Goal: Contribute content: Add original content to the website for others to see

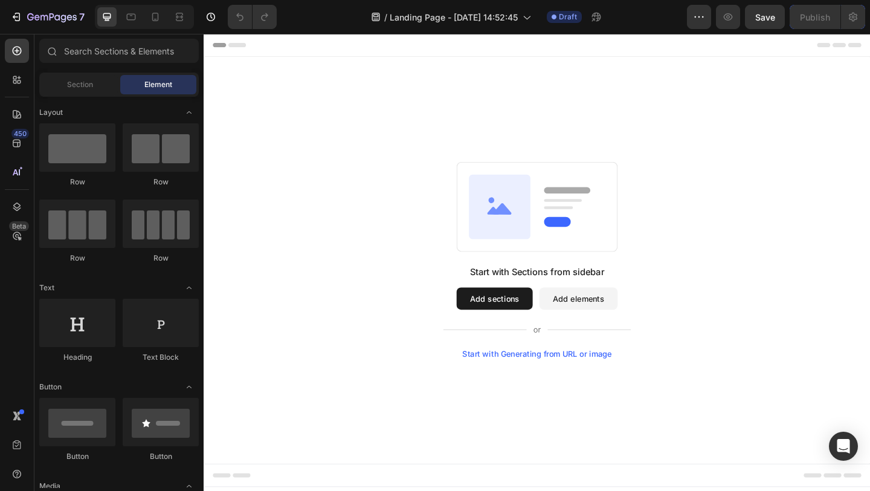
click at [525, 321] on button "Add sections" at bounding box center [520, 321] width 83 height 24
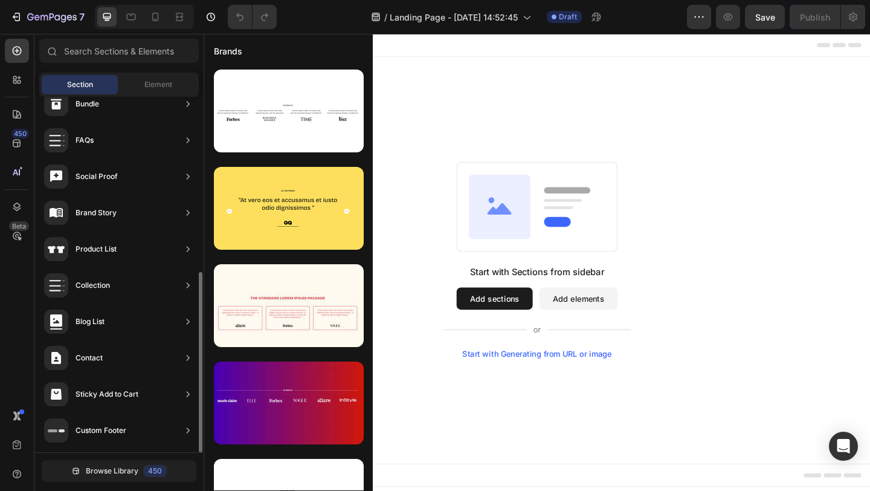
scroll to position [345, 0]
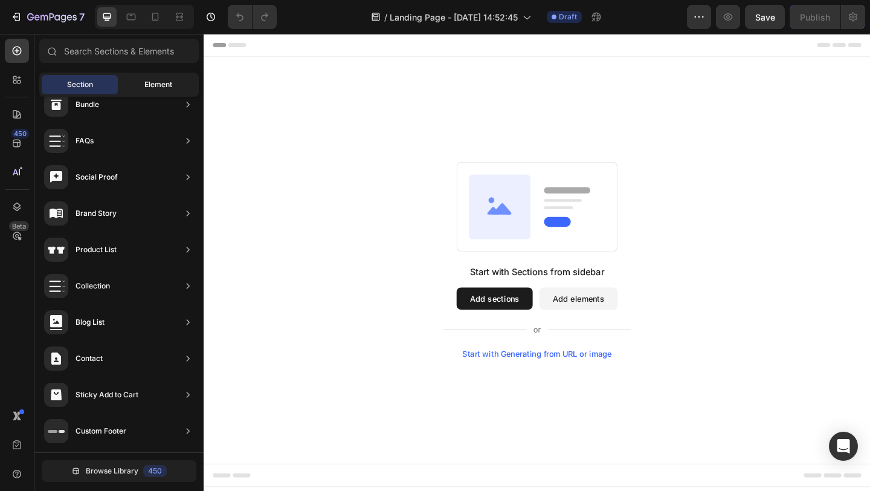
click at [167, 80] on span "Element" at bounding box center [158, 84] width 28 height 11
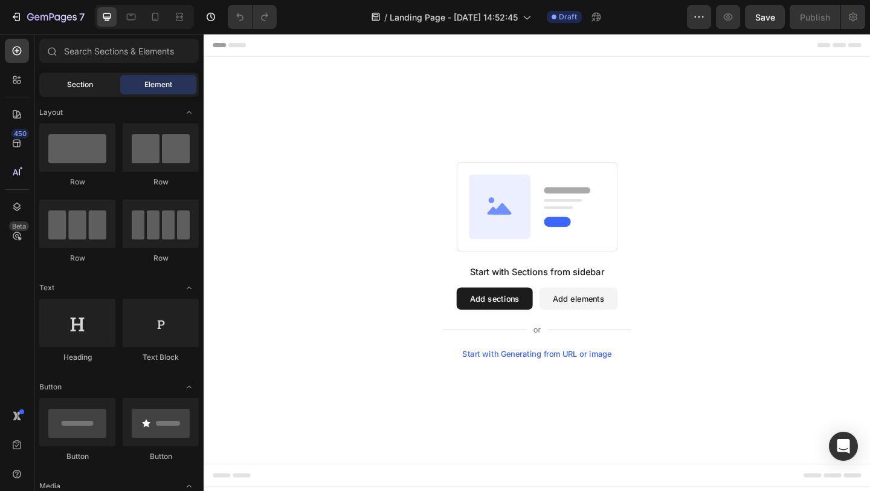
click at [80, 83] on span "Section" at bounding box center [80, 84] width 26 height 11
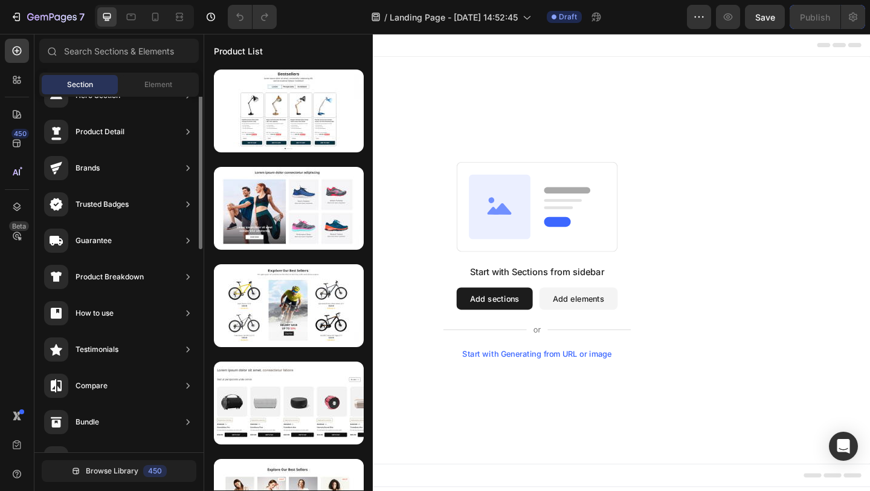
scroll to position [0, 0]
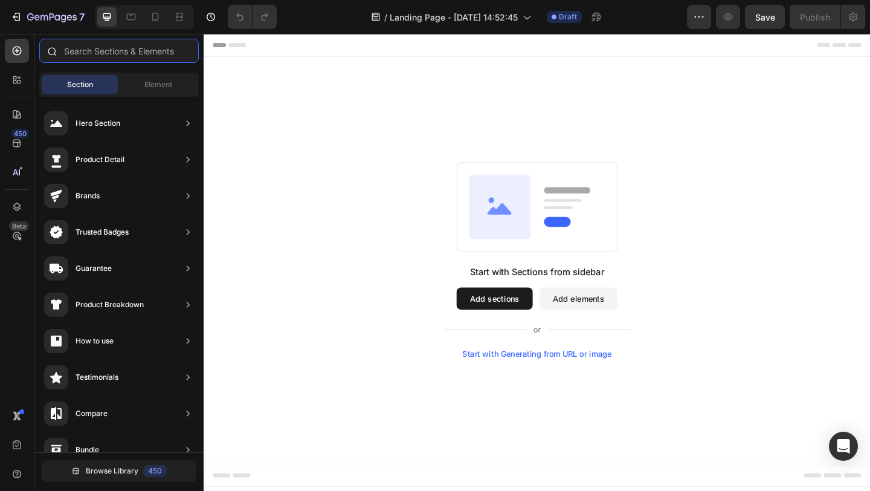
click at [147, 46] on input "text" at bounding box center [119, 51] width 160 height 24
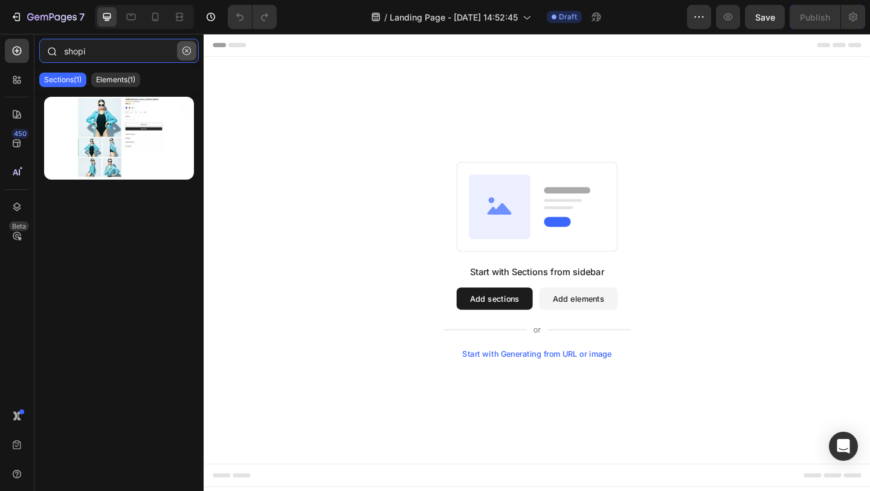
type input "shopi"
click at [190, 47] on icon "button" at bounding box center [186, 51] width 8 height 8
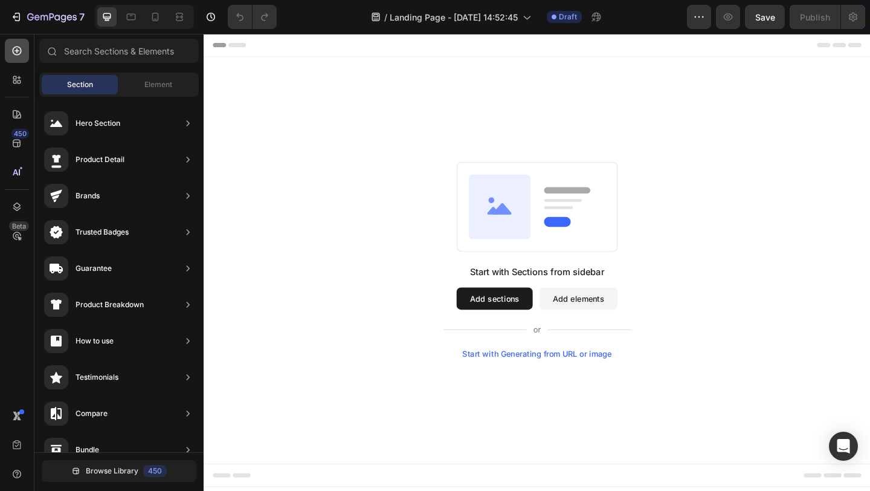
click at [19, 50] on icon at bounding box center [17, 51] width 9 height 9
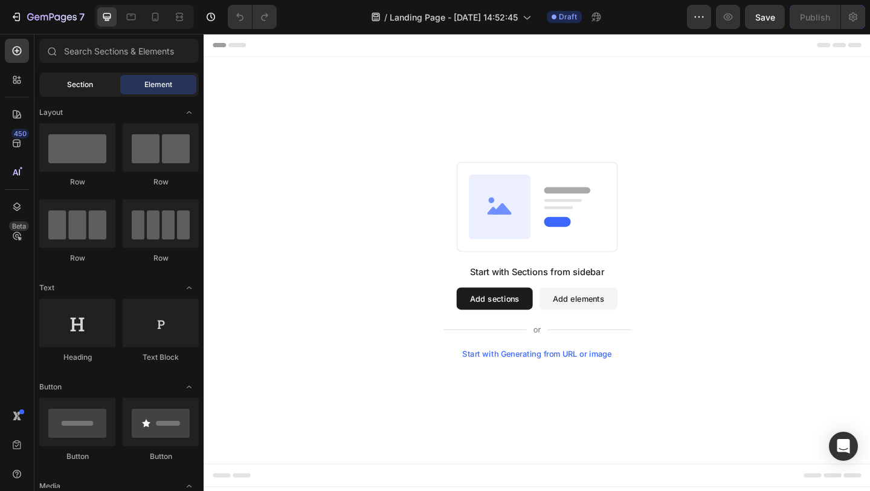
click at [79, 75] on div "Section" at bounding box center [80, 84] width 76 height 19
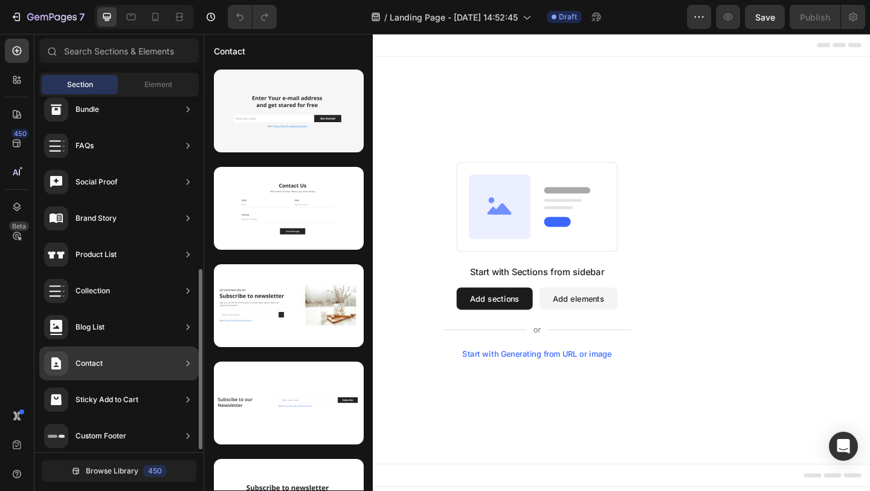
scroll to position [342, 0]
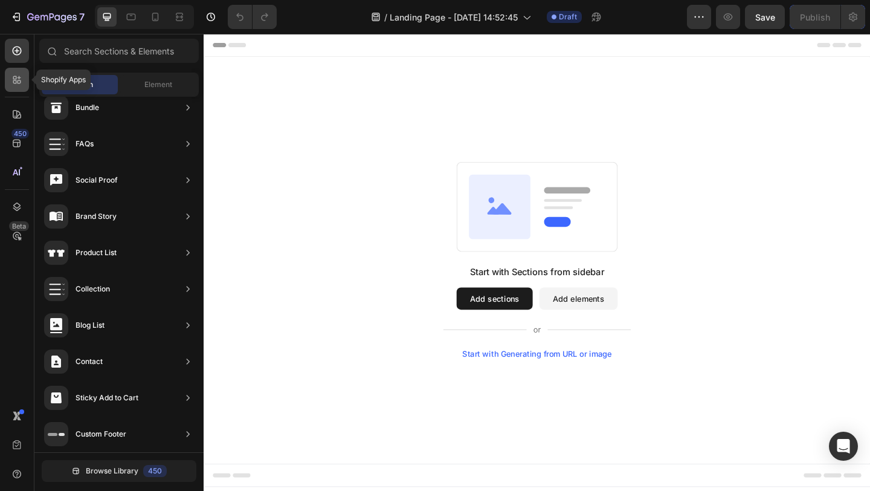
click at [16, 84] on icon at bounding box center [17, 80] width 12 height 12
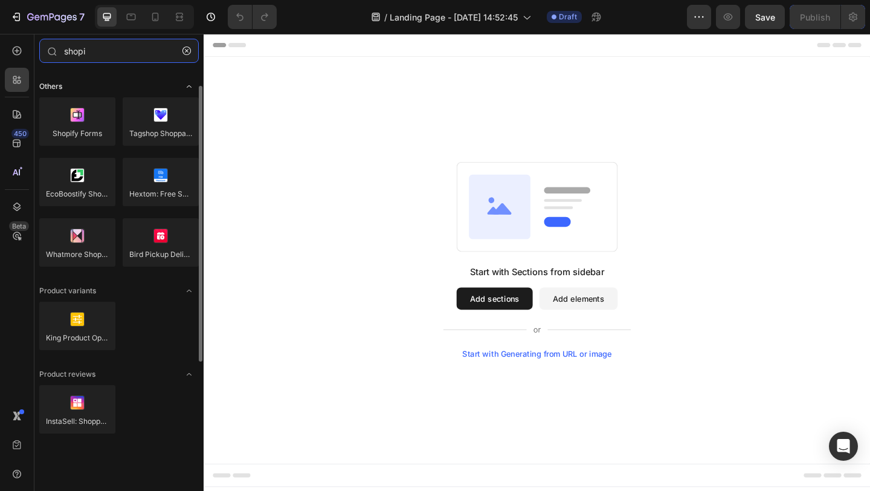
scroll to position [0, 0]
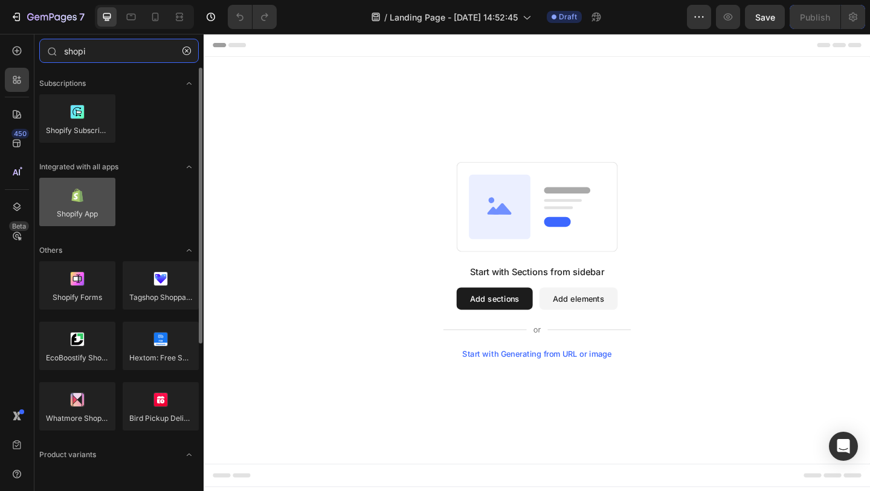
type input "shopi"
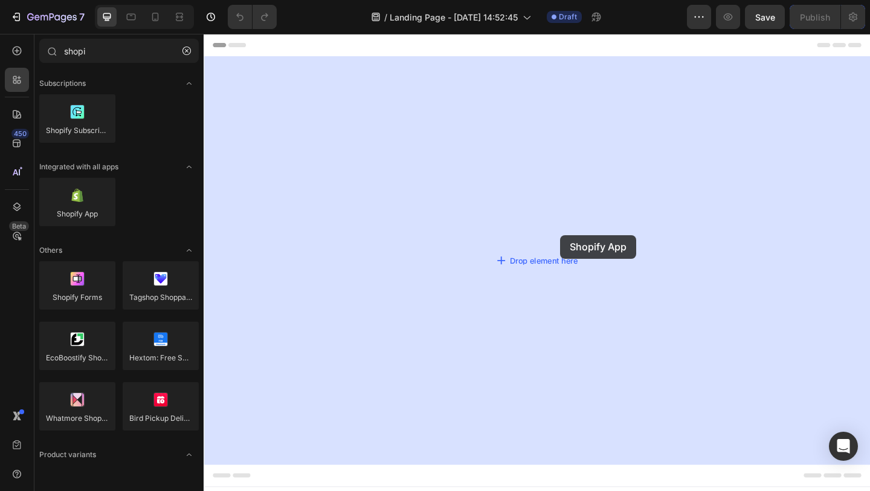
drag, startPoint x: 295, startPoint y: 234, endPoint x: 592, endPoint y: 253, distance: 296.6
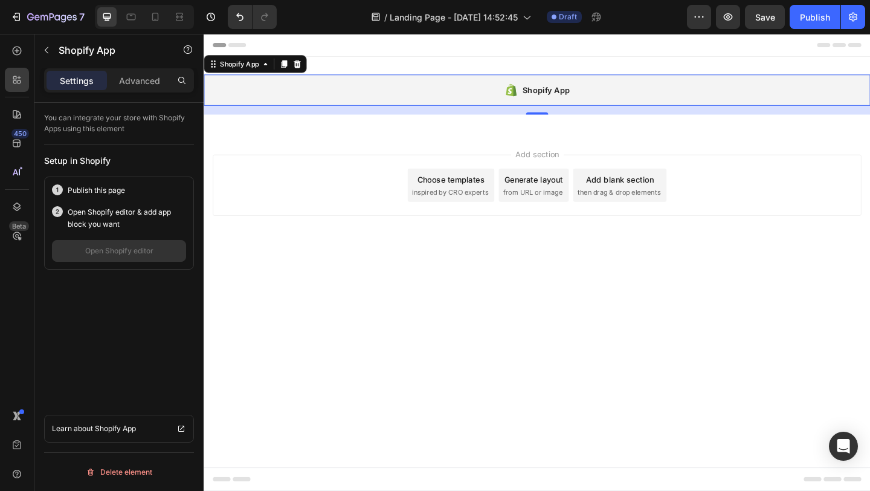
click at [581, 98] on div "Shopify App" at bounding box center [575, 95] width 51 height 15
click at [92, 121] on p "You can integrate your store with Shopify Apps using this element" at bounding box center [119, 123] width 150 height 22
click at [149, 82] on p "Advanced" at bounding box center [139, 80] width 41 height 13
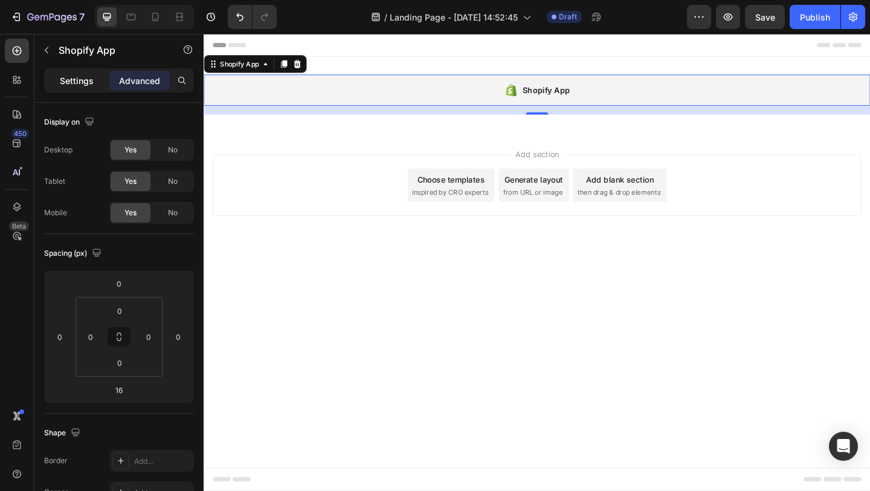
click at [85, 85] on p "Settings" at bounding box center [77, 80] width 34 height 13
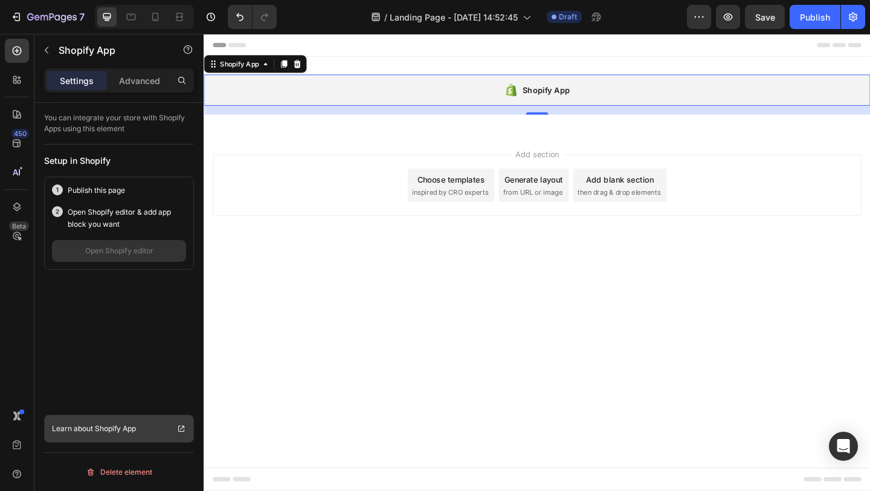
click at [122, 423] on p "Shopify App" at bounding box center [115, 428] width 41 height 12
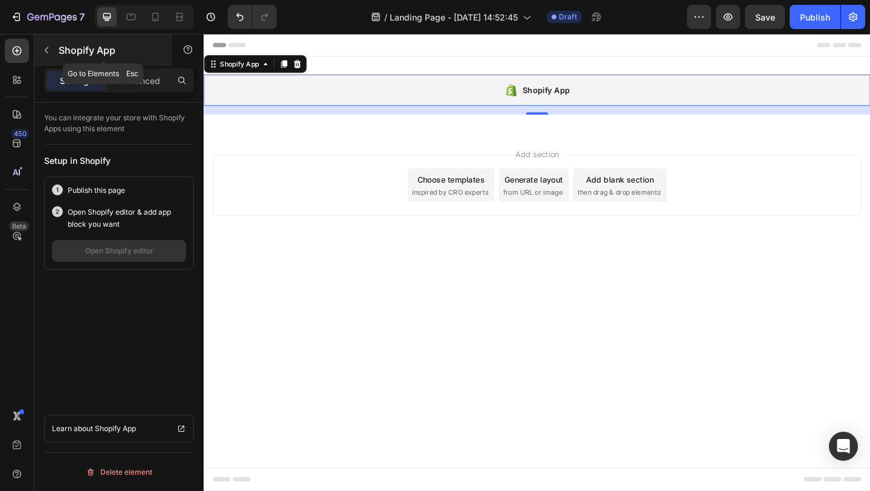
click at [52, 52] on button "button" at bounding box center [46, 49] width 19 height 19
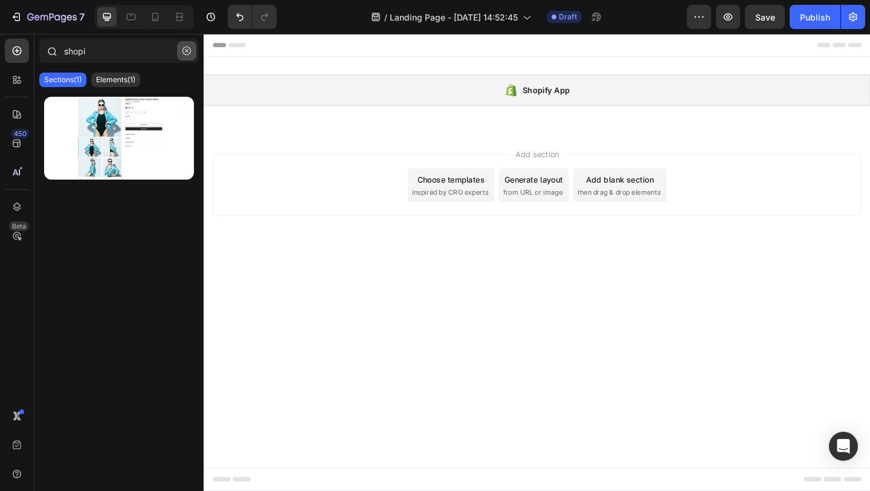
click at [187, 54] on icon "button" at bounding box center [186, 51] width 8 height 8
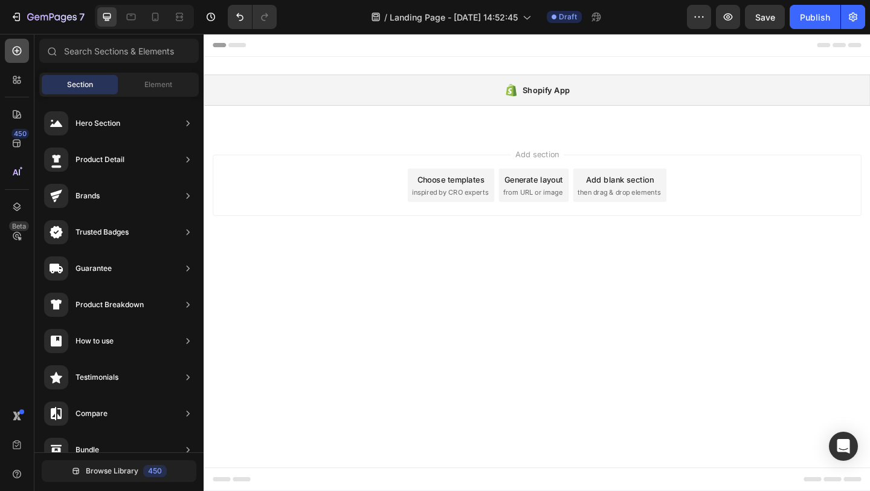
click at [21, 56] on icon at bounding box center [17, 51] width 12 height 12
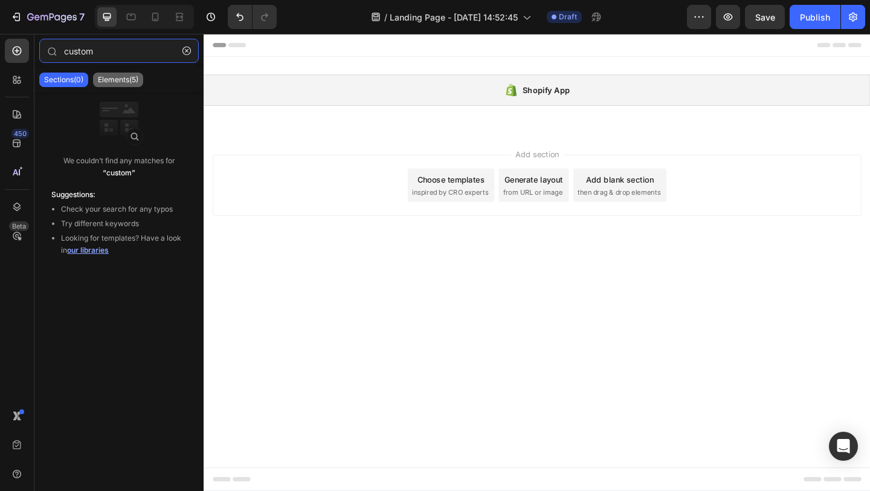
type input "custom"
click at [124, 79] on p "Elements(5)" at bounding box center [118, 80] width 40 height 10
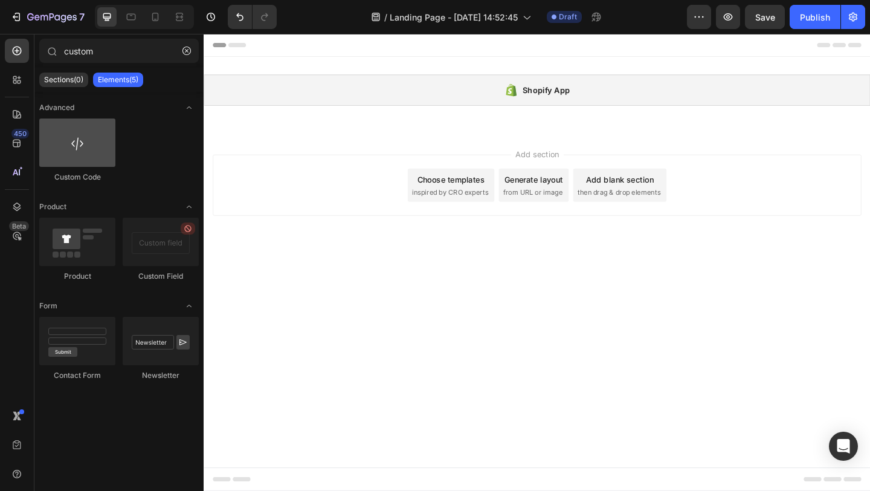
click at [89, 149] on div at bounding box center [77, 142] width 76 height 48
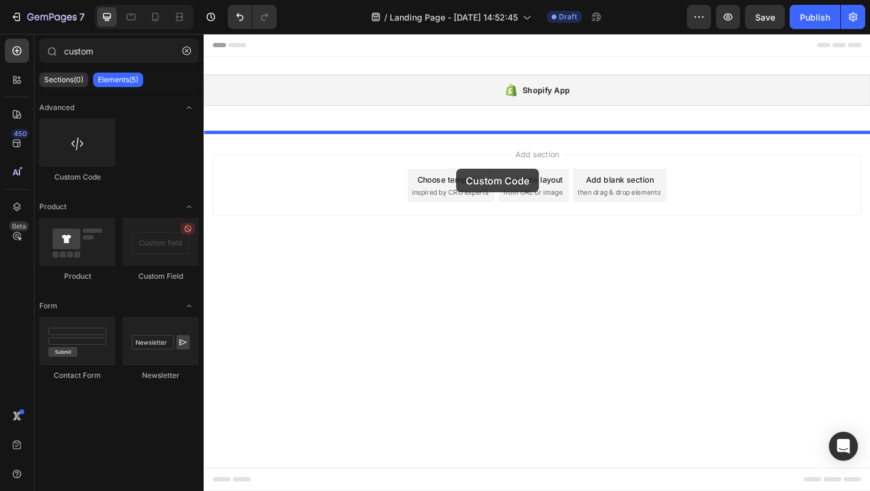
drag, startPoint x: 208, startPoint y: 160, endPoint x: 479, endPoint y: 180, distance: 270.9
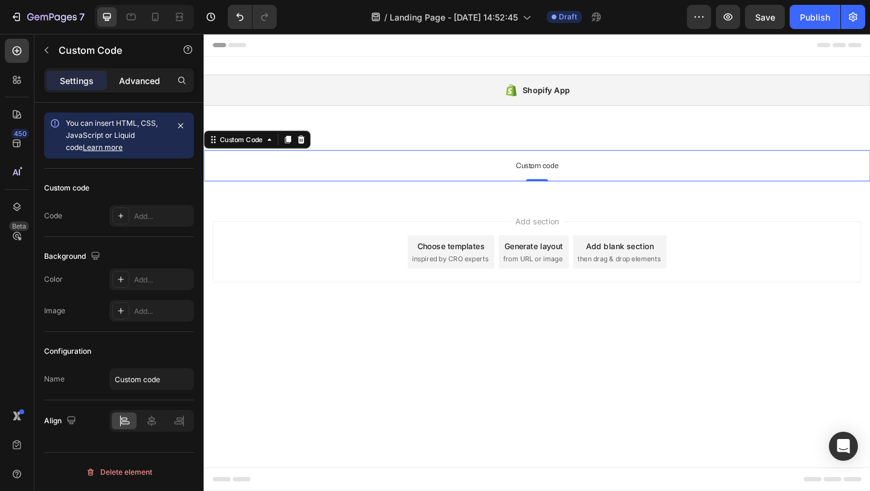
click at [129, 85] on p "Advanced" at bounding box center [139, 80] width 41 height 13
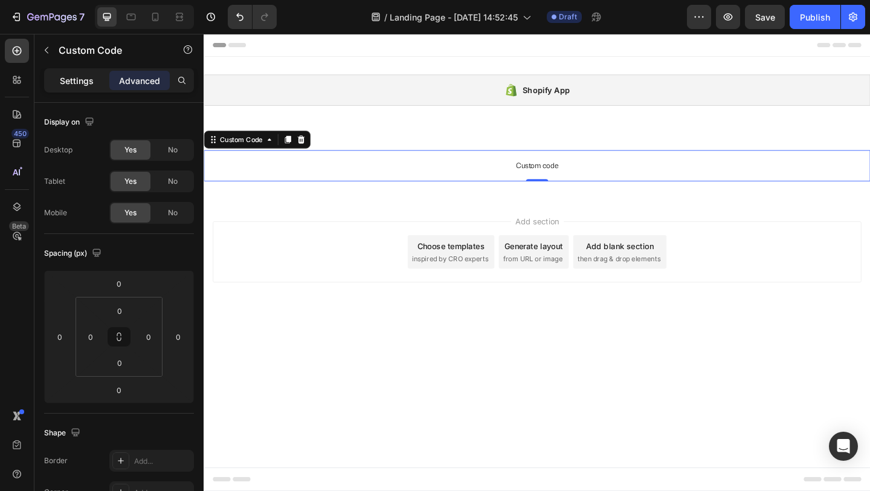
click at [79, 80] on p "Settings" at bounding box center [77, 80] width 34 height 13
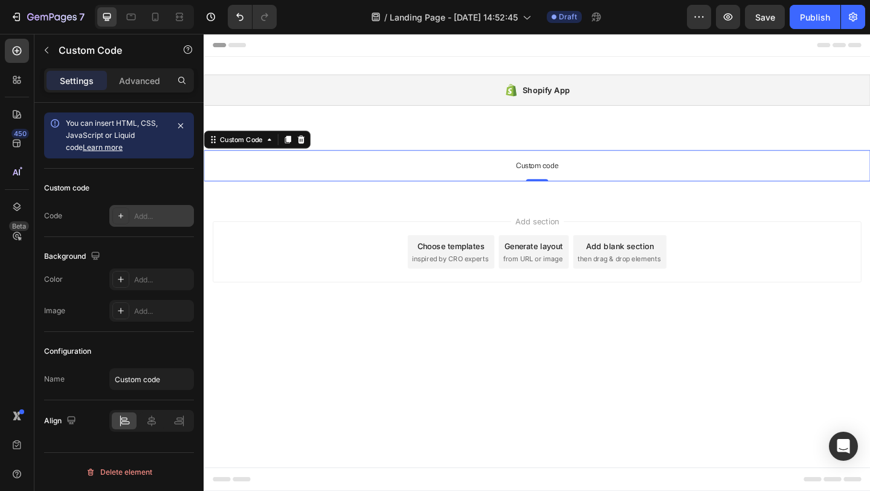
click at [138, 215] on div "Add..." at bounding box center [162, 216] width 57 height 11
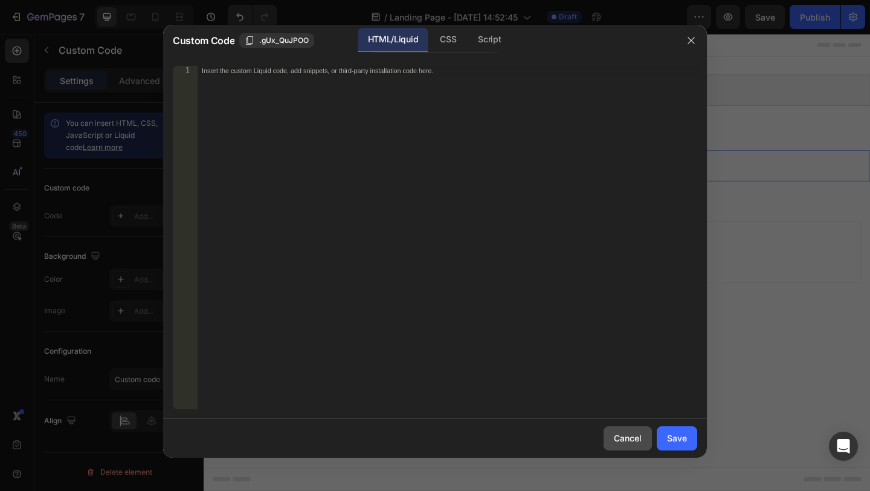
click at [617, 433] on div "Cancel" at bounding box center [628, 437] width 28 height 13
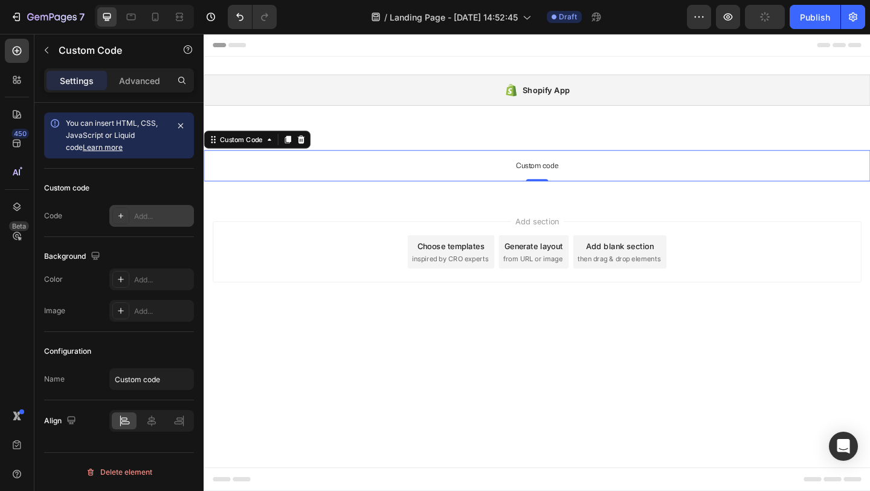
click at [120, 215] on icon at bounding box center [121, 216] width 10 height 10
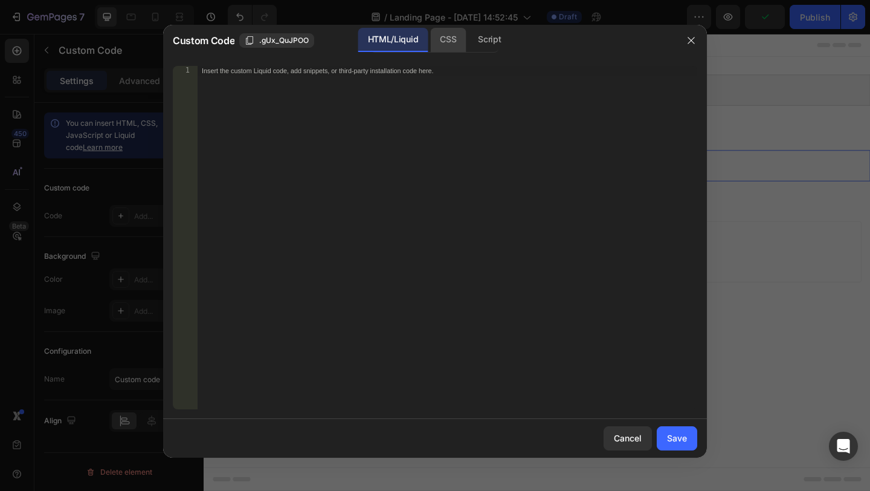
click at [468, 39] on div "CSS" at bounding box center [489, 40] width 42 height 24
click at [418, 37] on div "HTML/Liquid" at bounding box center [392, 40] width 69 height 24
click at [363, 95] on div "Insert the custom Liquid code, add snippets, or third-party installation code h…" at bounding box center [447, 247] width 500 height 363
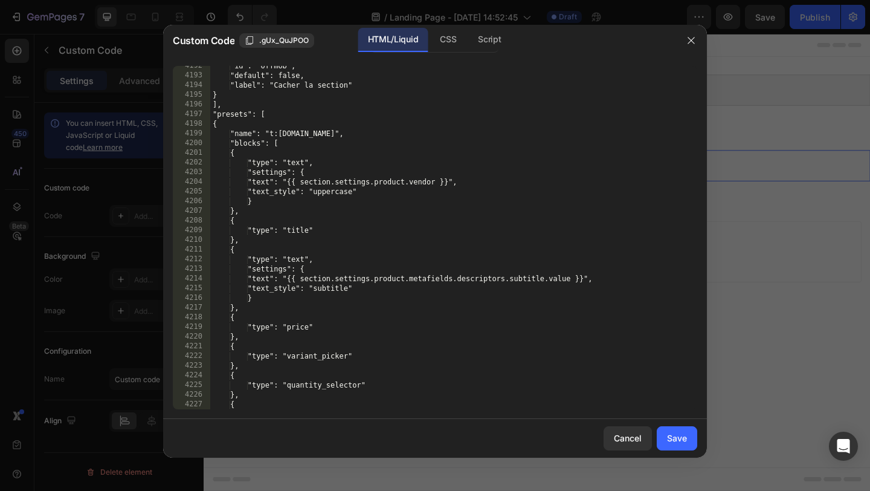
scroll to position [19457, 0]
click at [670, 444] on div "Save" at bounding box center [677, 437] width 20 height 13
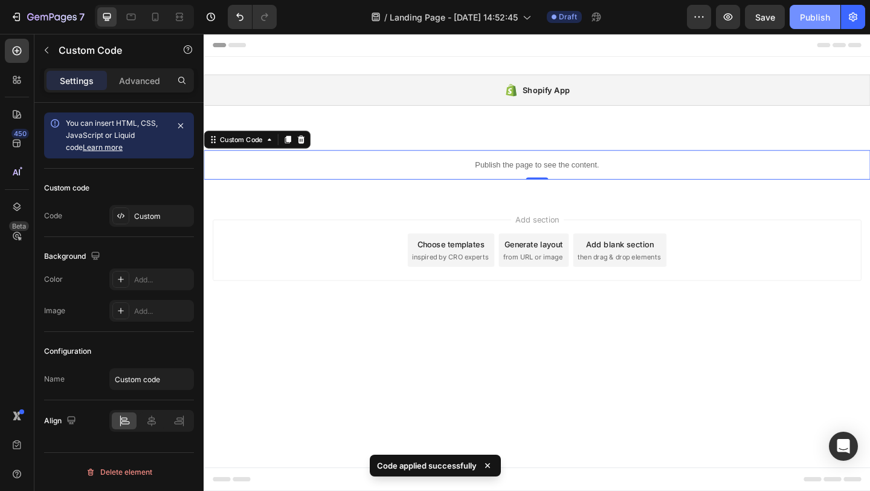
click at [815, 17] on div "Publish" at bounding box center [815, 17] width 30 height 13
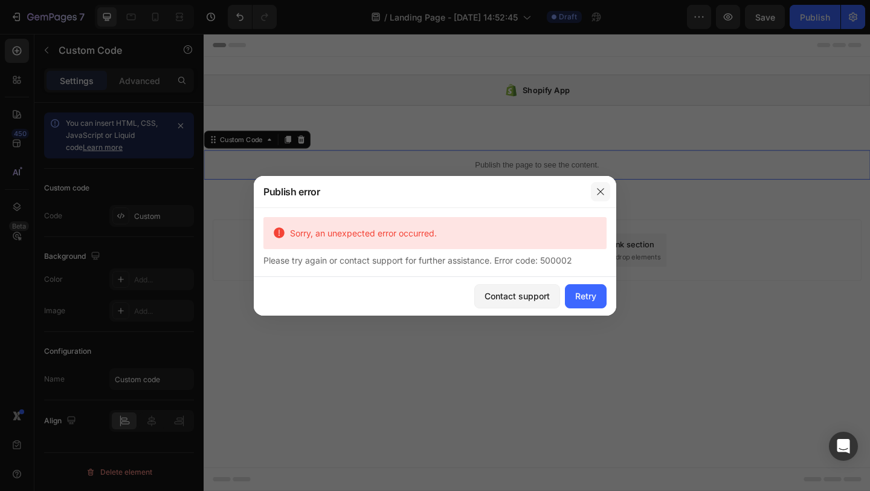
click at [600, 187] on icon "button" at bounding box center [601, 192] width 10 height 10
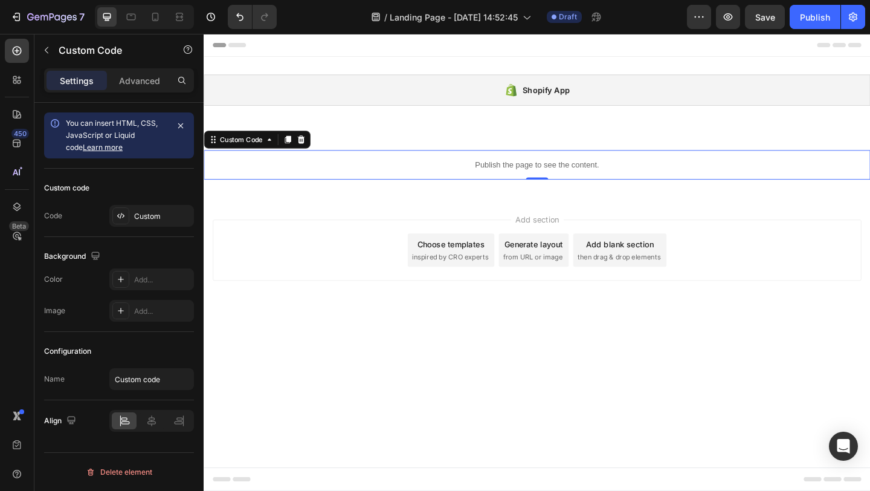
click at [592, 172] on p "Publish the page to see the content." at bounding box center [566, 176] width 725 height 13
click at [135, 213] on div "Custom" at bounding box center [162, 216] width 57 height 11
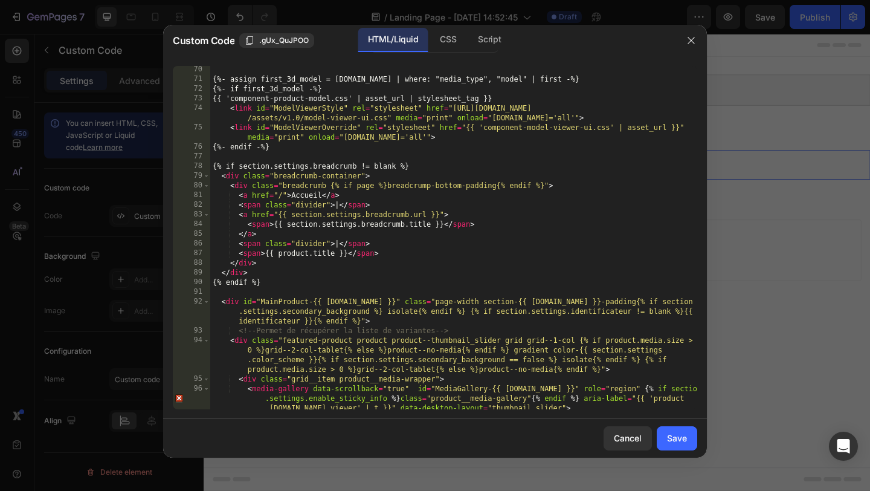
scroll to position [310, 0]
click at [690, 37] on icon "button" at bounding box center [691, 41] width 10 height 10
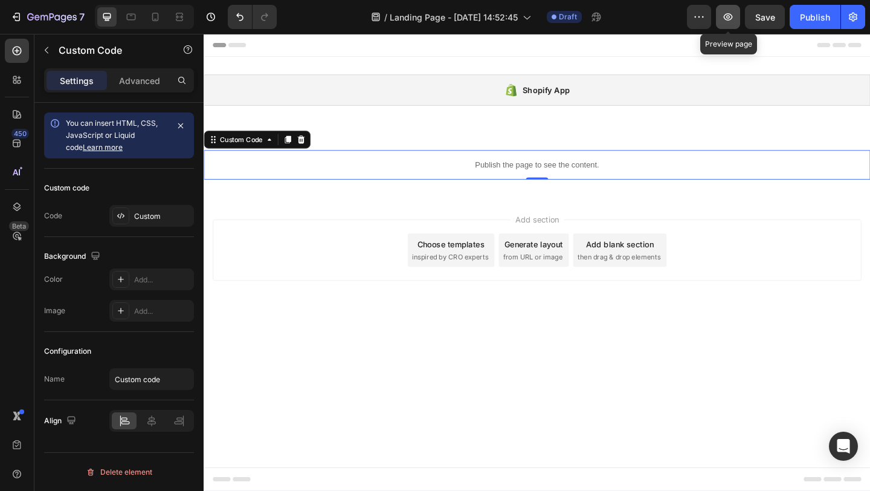
click at [728, 19] on icon "button" at bounding box center [728, 16] width 9 height 7
click at [149, 216] on div "Custom" at bounding box center [162, 216] width 57 height 11
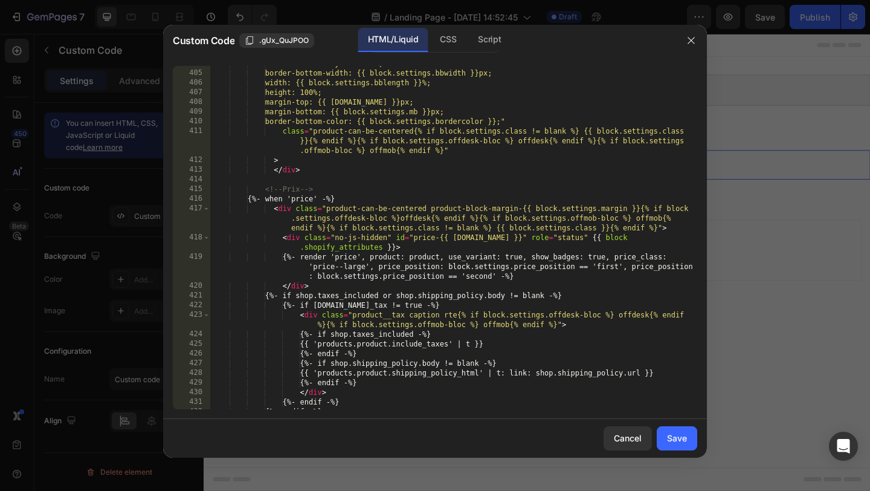
scroll to position [2523, 0]
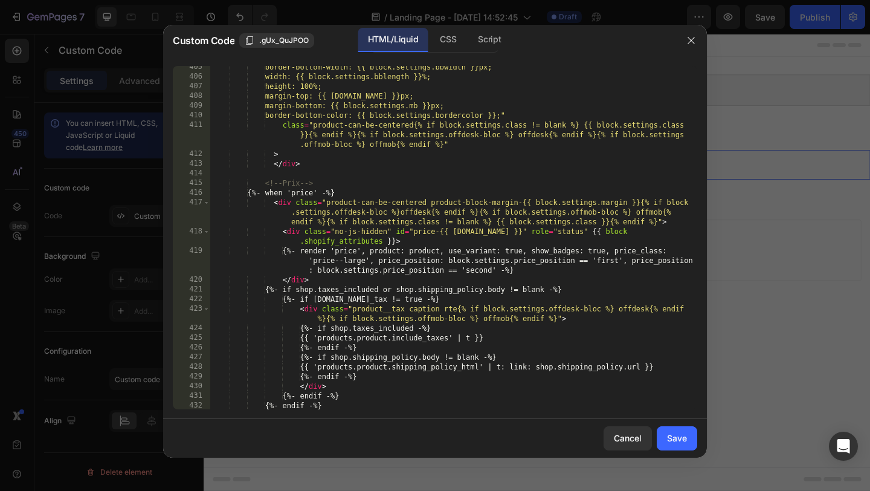
click at [398, 34] on div "HTML/Liquid" at bounding box center [392, 40] width 69 height 24
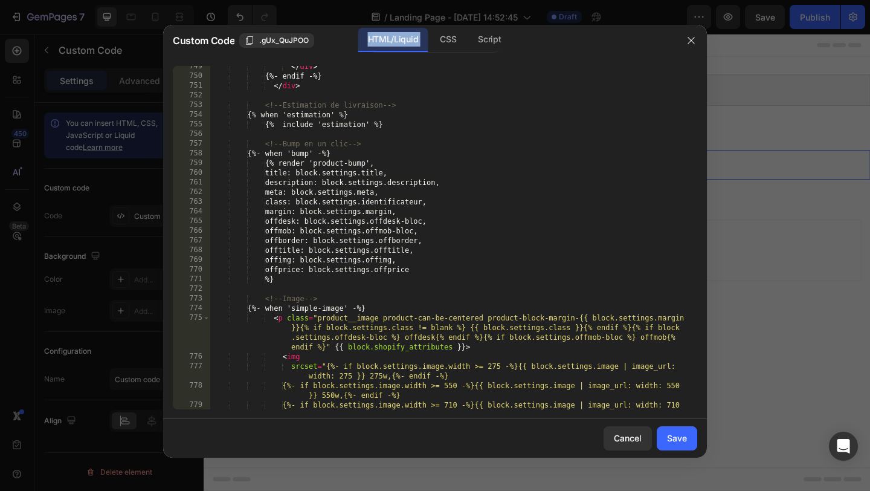
scroll to position [4328, 0]
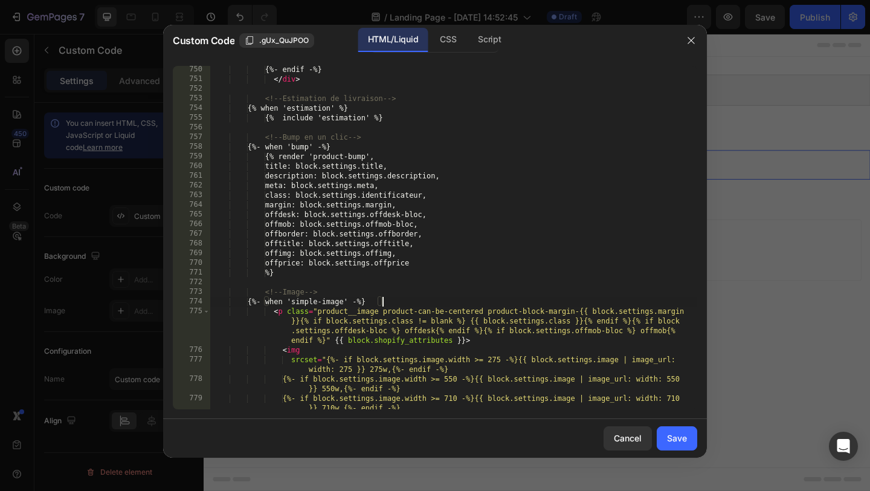
drag, startPoint x: 400, startPoint y: 304, endPoint x: 213, endPoint y: 304, distance: 187.3
click at [213, 304] on div "{%- endif -%} </ div > <!-- Estimation de livraison --> {% when 'estimation' %}…" at bounding box center [453, 251] width 487 height 372
click at [468, 292] on div "{%- endif -%} </ div > <!-- Estimation de livraison --> {% when 'estimation' %}…" at bounding box center [453, 251] width 487 height 372
type textarea "<!-- Image -->"
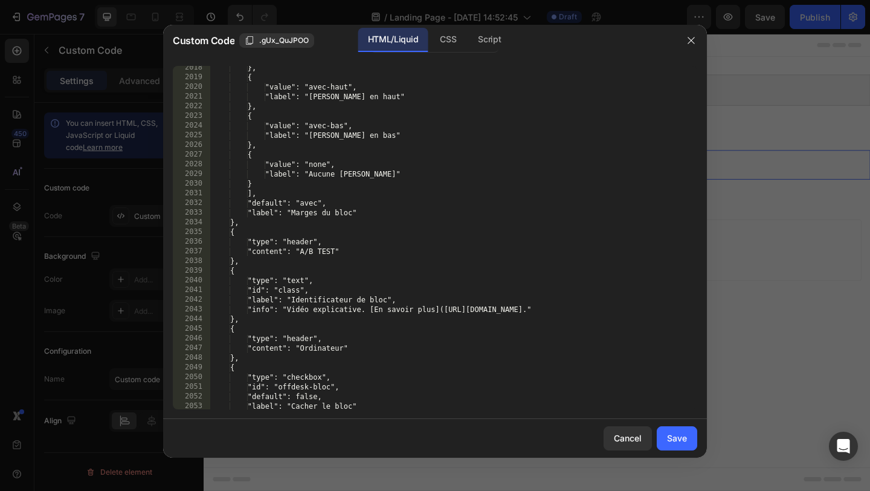
scroll to position [10078, 0]
click at [630, 443] on div "Cancel" at bounding box center [628, 437] width 28 height 13
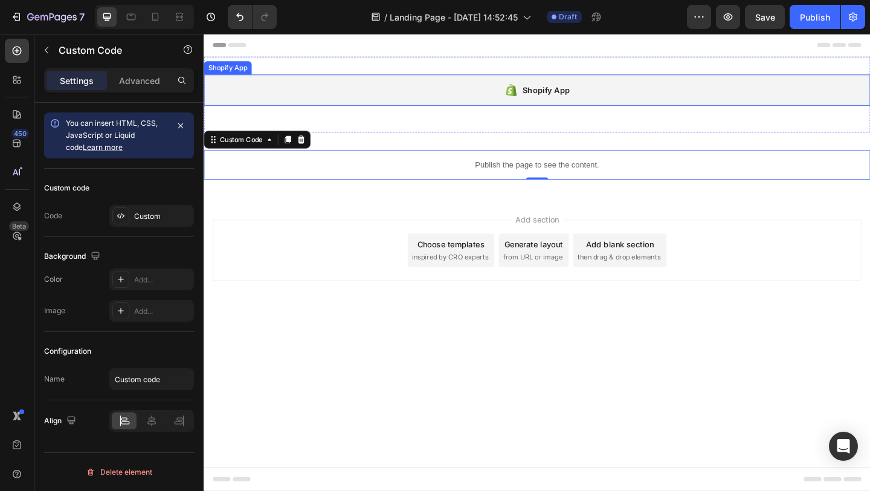
click at [258, 79] on div "Shopify App" at bounding box center [566, 95] width 725 height 34
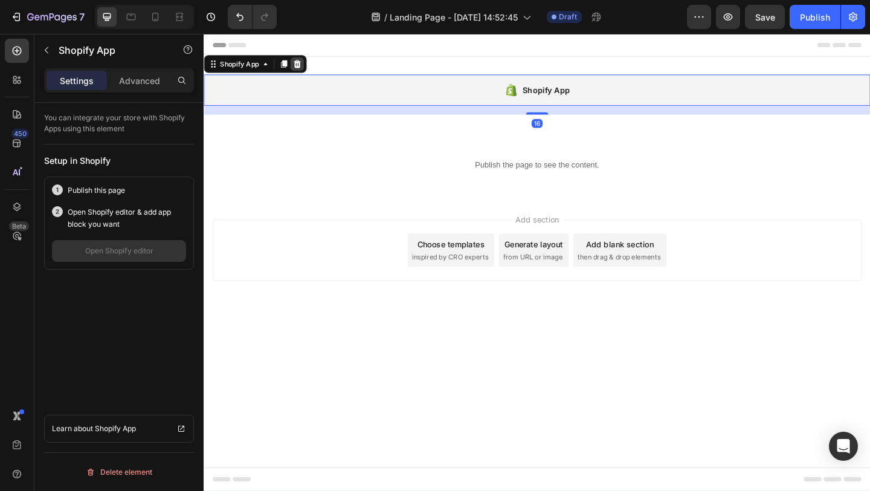
click at [311, 67] on div at bounding box center [305, 66] width 15 height 15
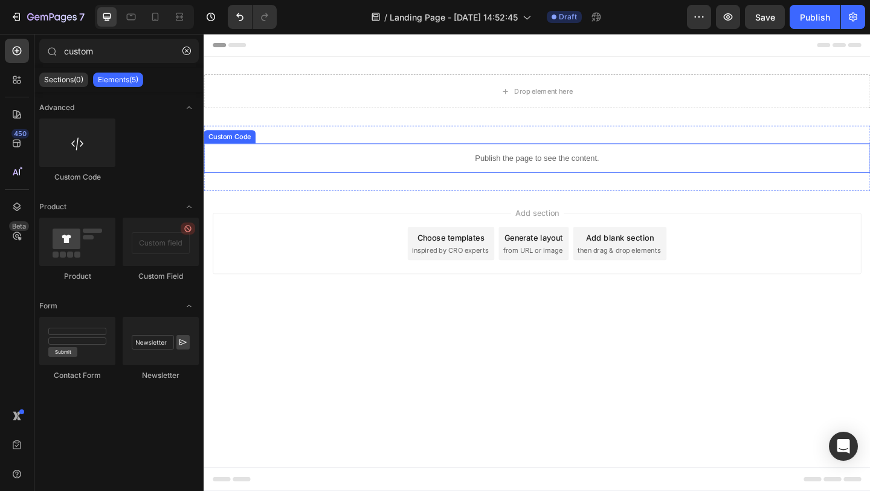
click at [410, 164] on p "Publish the page to see the content." at bounding box center [566, 169] width 725 height 13
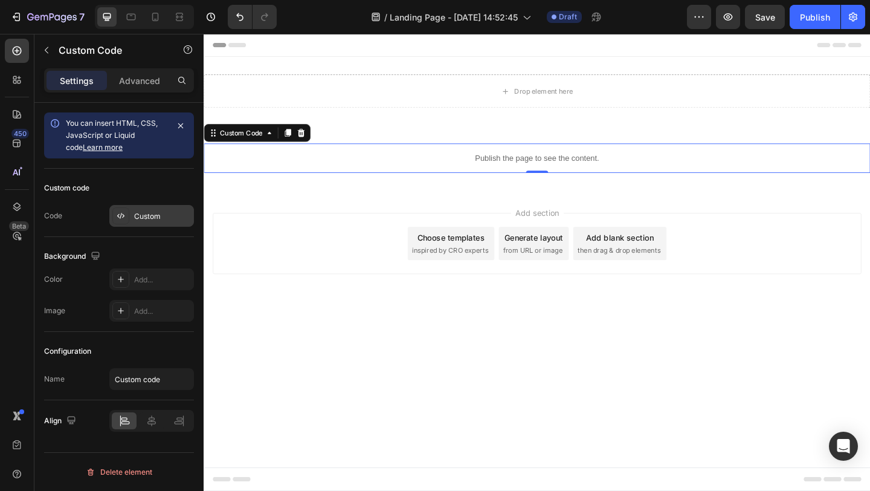
click at [143, 218] on div "Custom" at bounding box center [162, 216] width 57 height 11
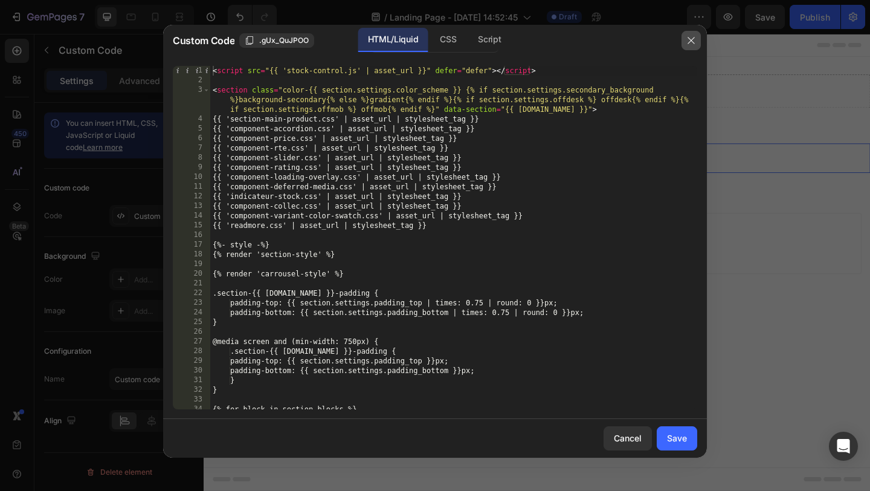
click at [690, 45] on button "button" at bounding box center [691, 40] width 19 height 19
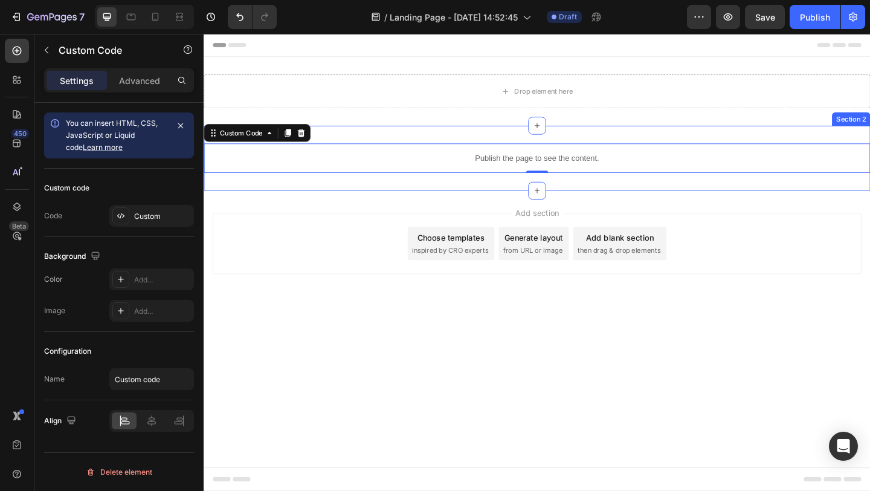
click at [525, 139] on div "Publish the page to see the content. Custom Code 0 Section 2" at bounding box center [566, 169] width 725 height 71
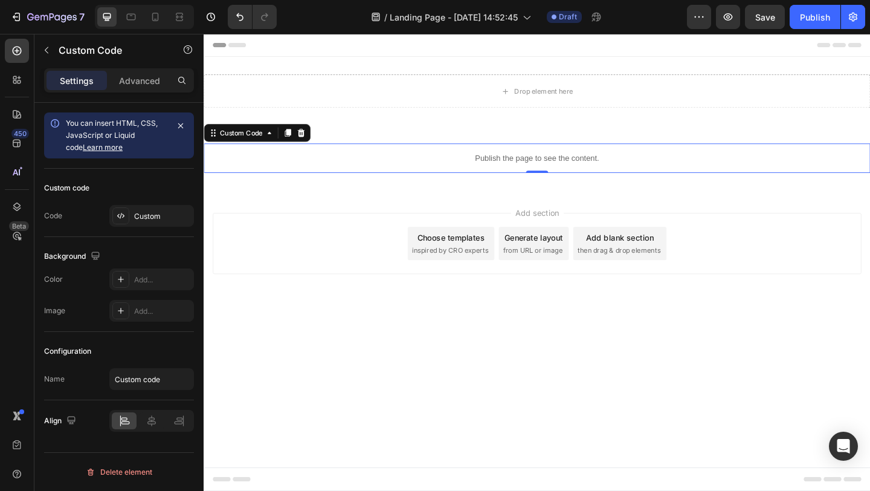
click at [426, 169] on p "Publish the page to see the content." at bounding box center [566, 169] width 725 height 13
click at [146, 221] on div "Custom" at bounding box center [162, 216] width 57 height 11
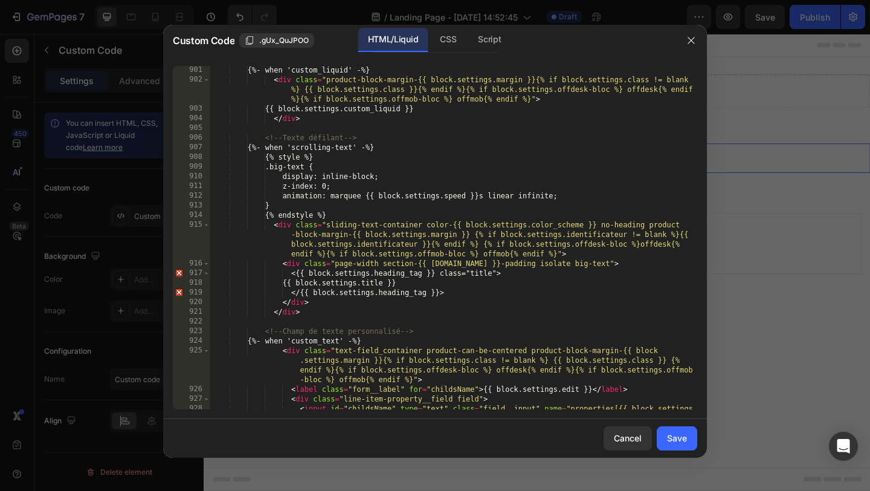
scroll to position [5075, 0]
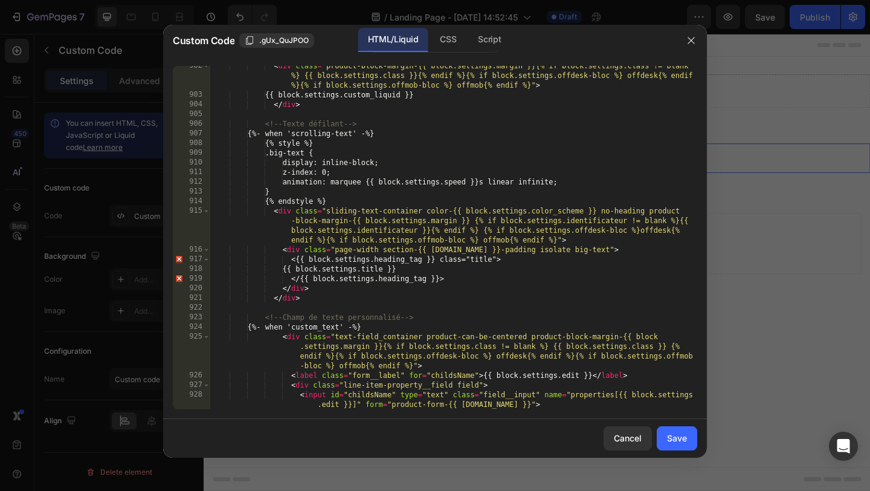
type textarea "</{{ block.settings.heading_tag }}>"
click at [452, 280] on div "< div class = "product-block-margin-{{ block.settings.margin }}{% if block.sett…" at bounding box center [453, 252] width 487 height 382
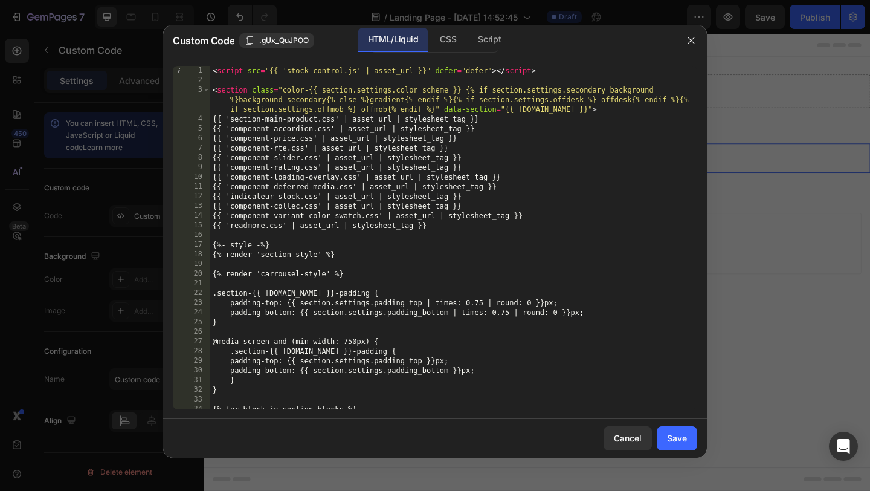
scroll to position [7, 0]
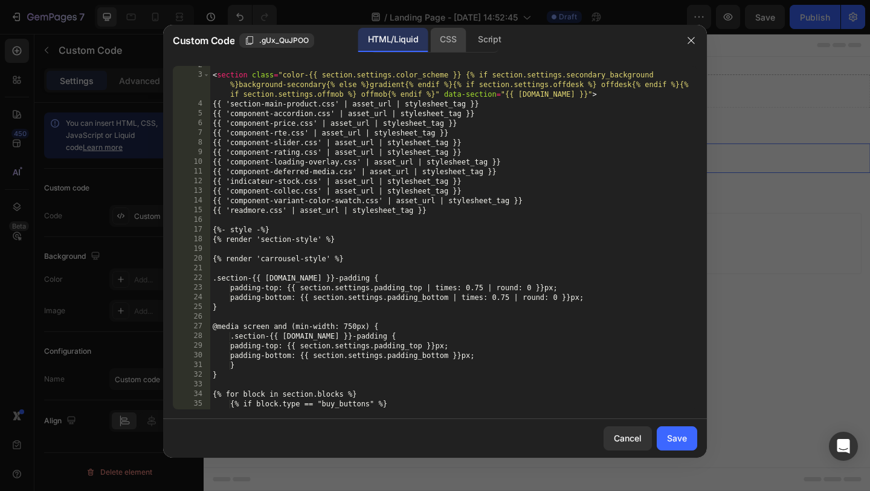
click at [468, 37] on div "CSS" at bounding box center [489, 40] width 42 height 24
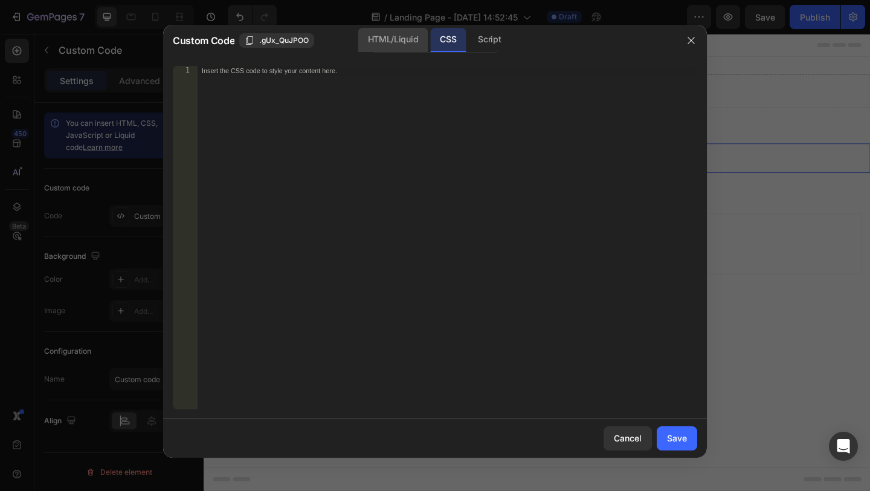
click at [400, 40] on div "HTML/Liquid" at bounding box center [392, 40] width 69 height 24
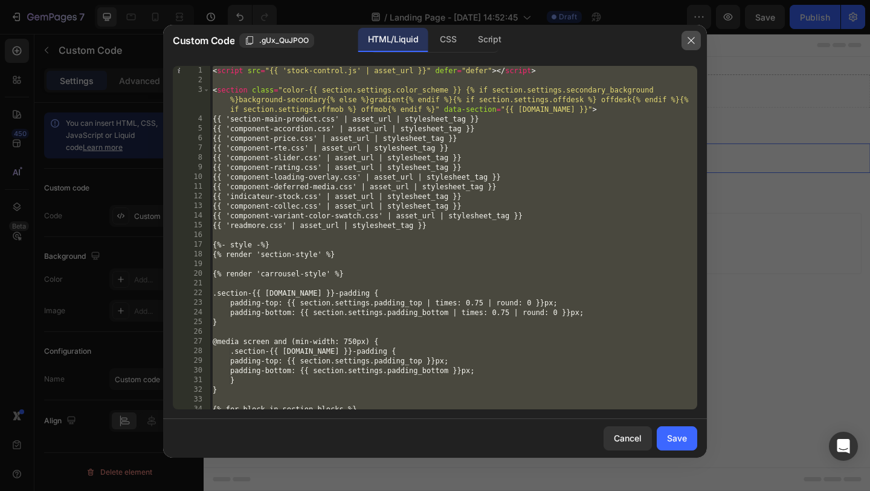
click at [692, 34] on button "button" at bounding box center [691, 40] width 19 height 19
